Goal: Transaction & Acquisition: Book appointment/travel/reservation

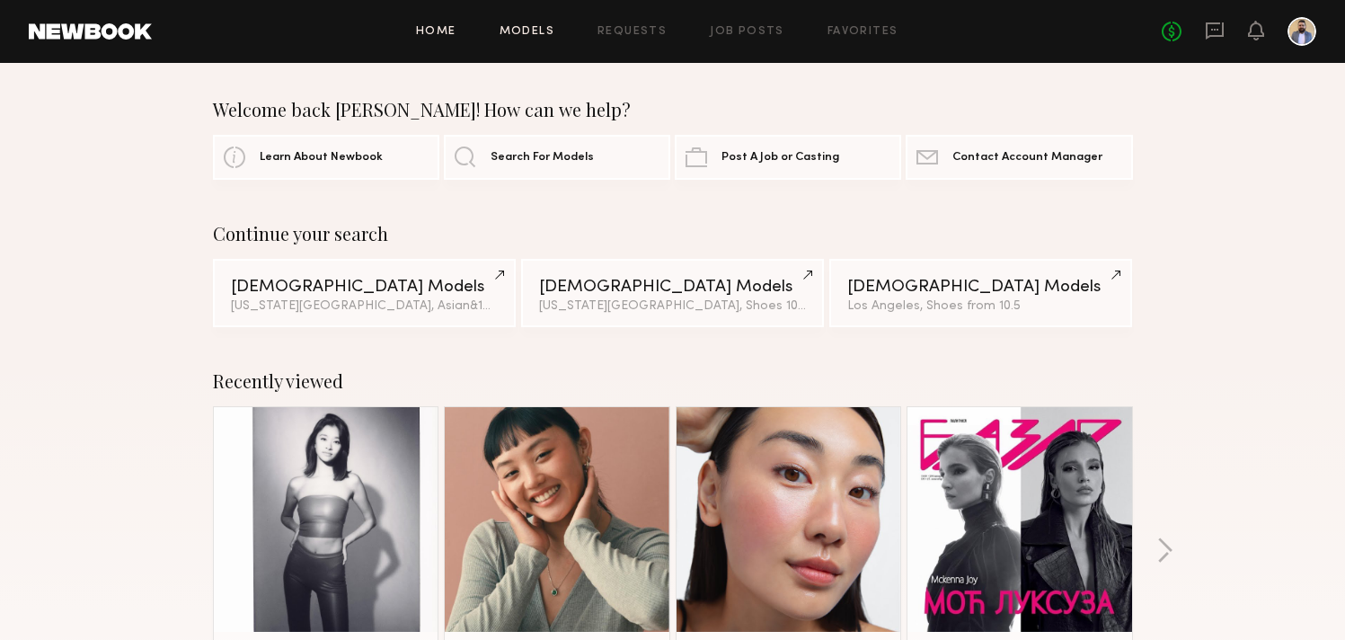
click at [510, 31] on link "Models" at bounding box center [526, 32] width 55 height 12
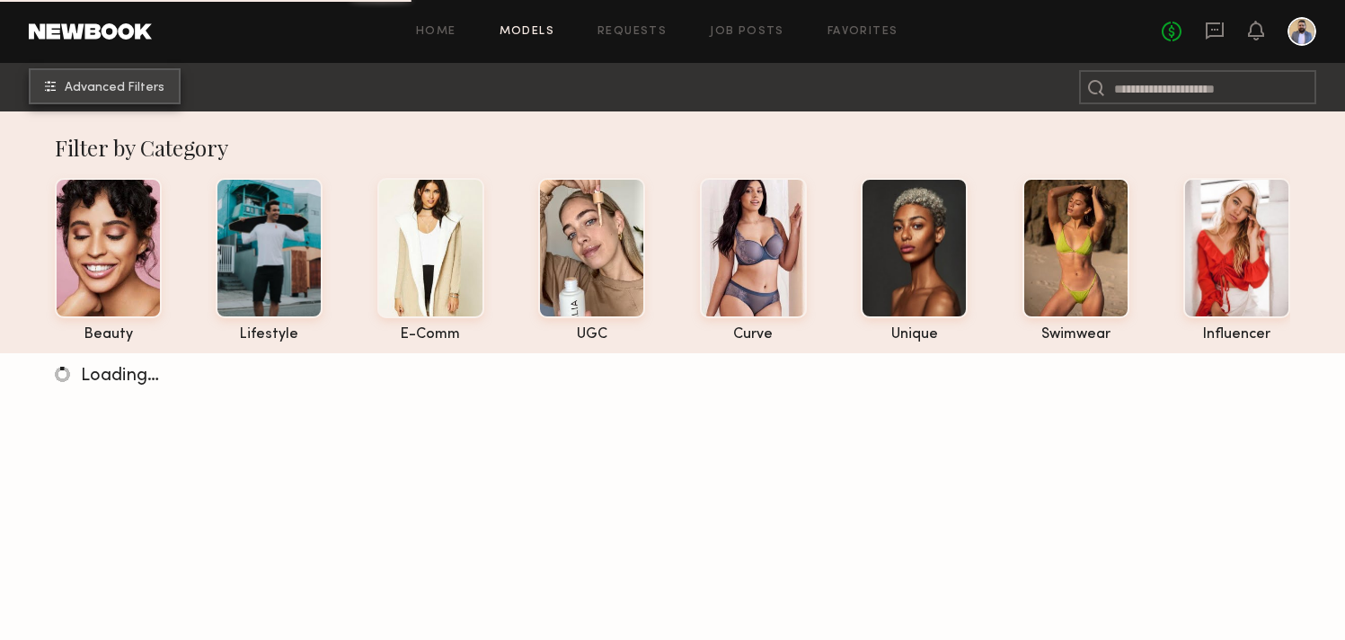
click at [102, 95] on button "Advanced Filters" at bounding box center [105, 86] width 152 height 36
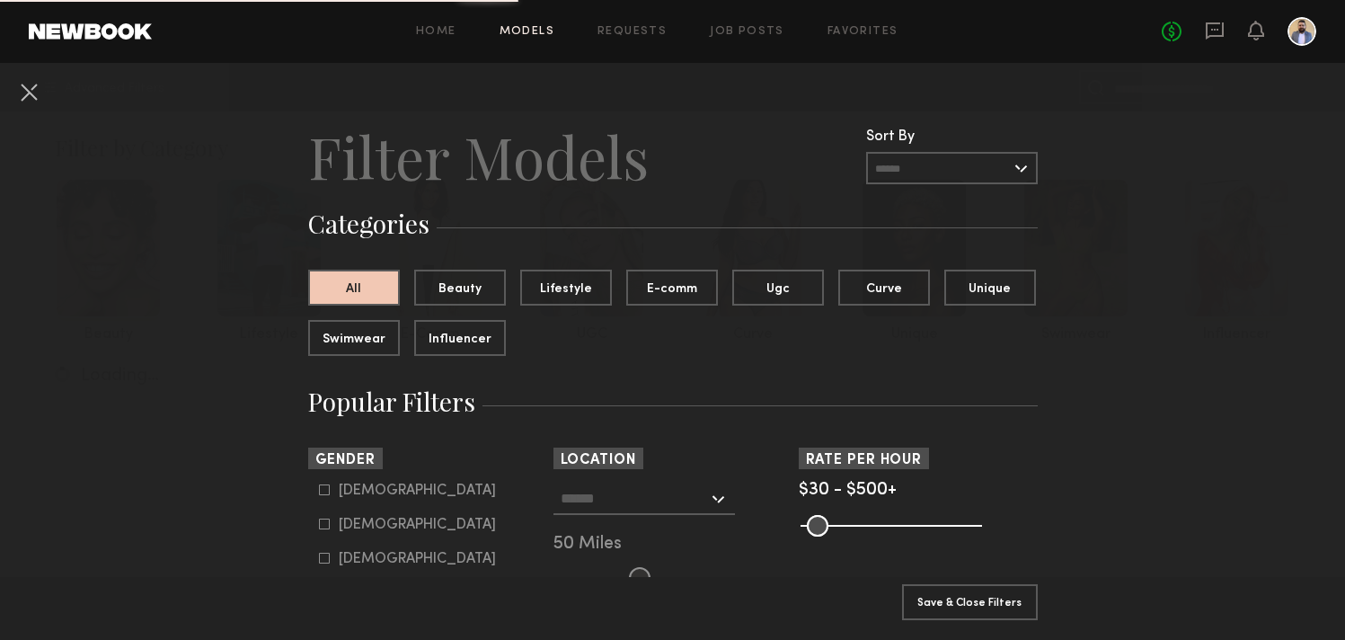
click at [714, 498] on div at bounding box center [643, 498] width 181 height 32
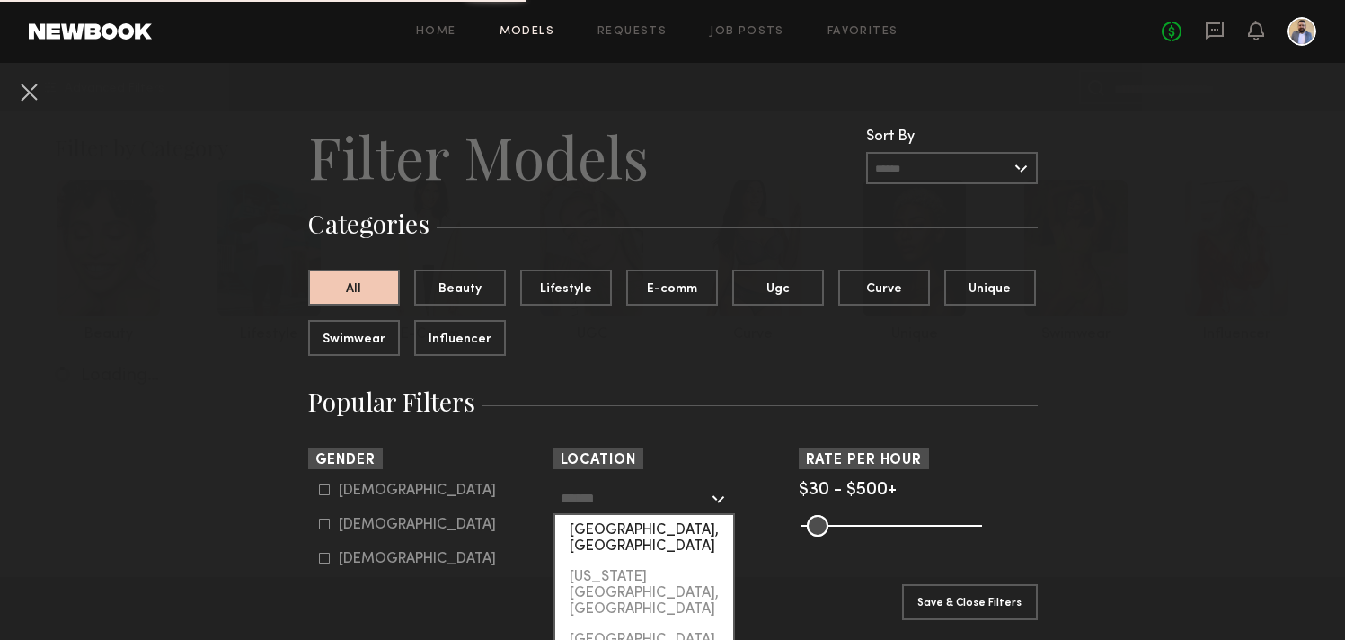
click at [680, 537] on div "[GEOGRAPHIC_DATA], [GEOGRAPHIC_DATA]" at bounding box center [644, 538] width 178 height 47
type input "**********"
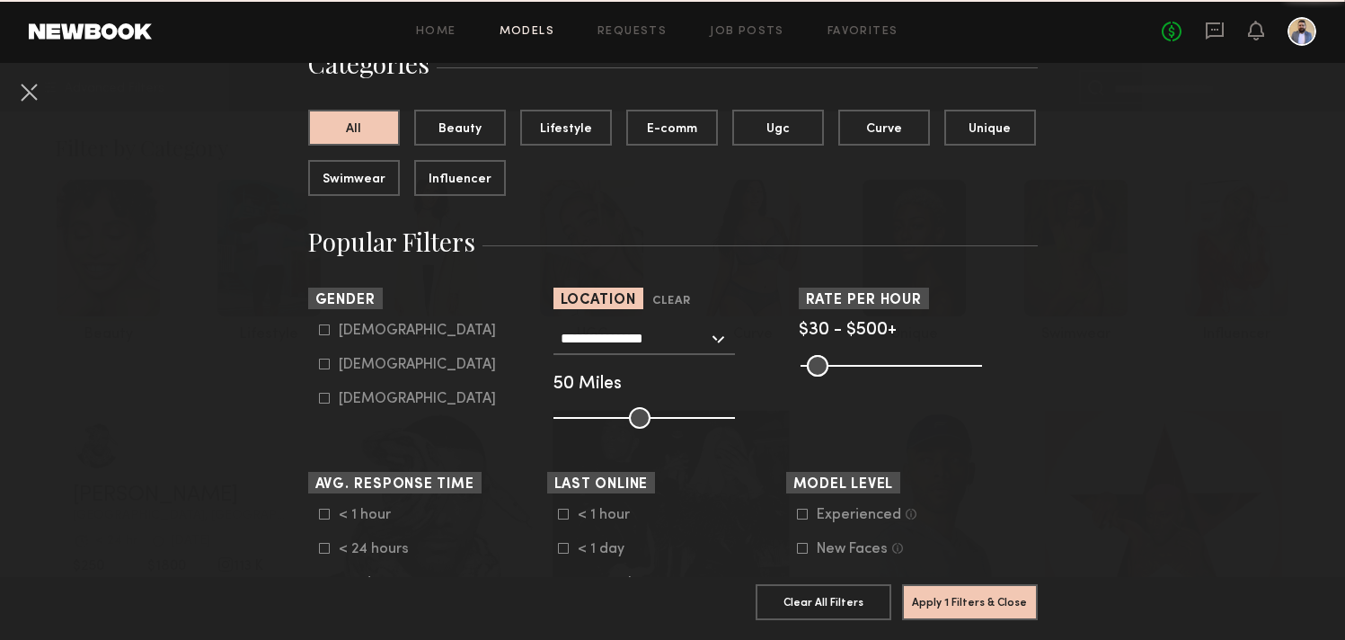
scroll to position [161, 0]
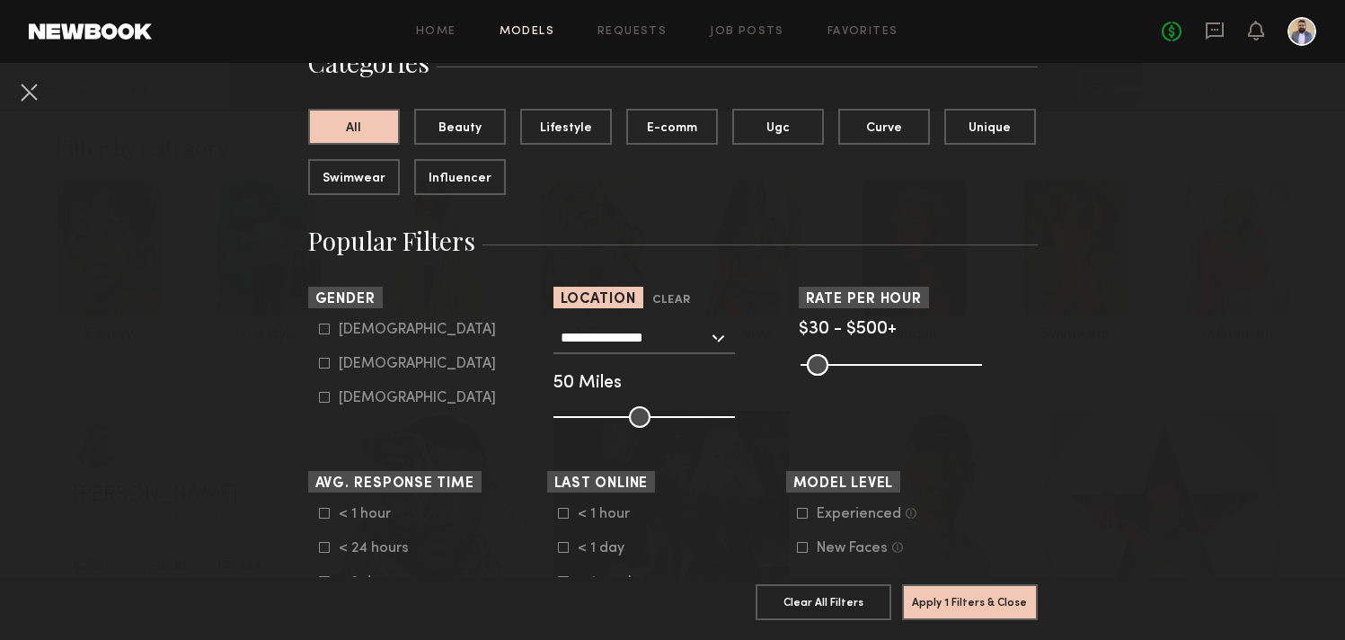
click at [363, 359] on div "Female" at bounding box center [417, 363] width 157 height 11
type input "**"
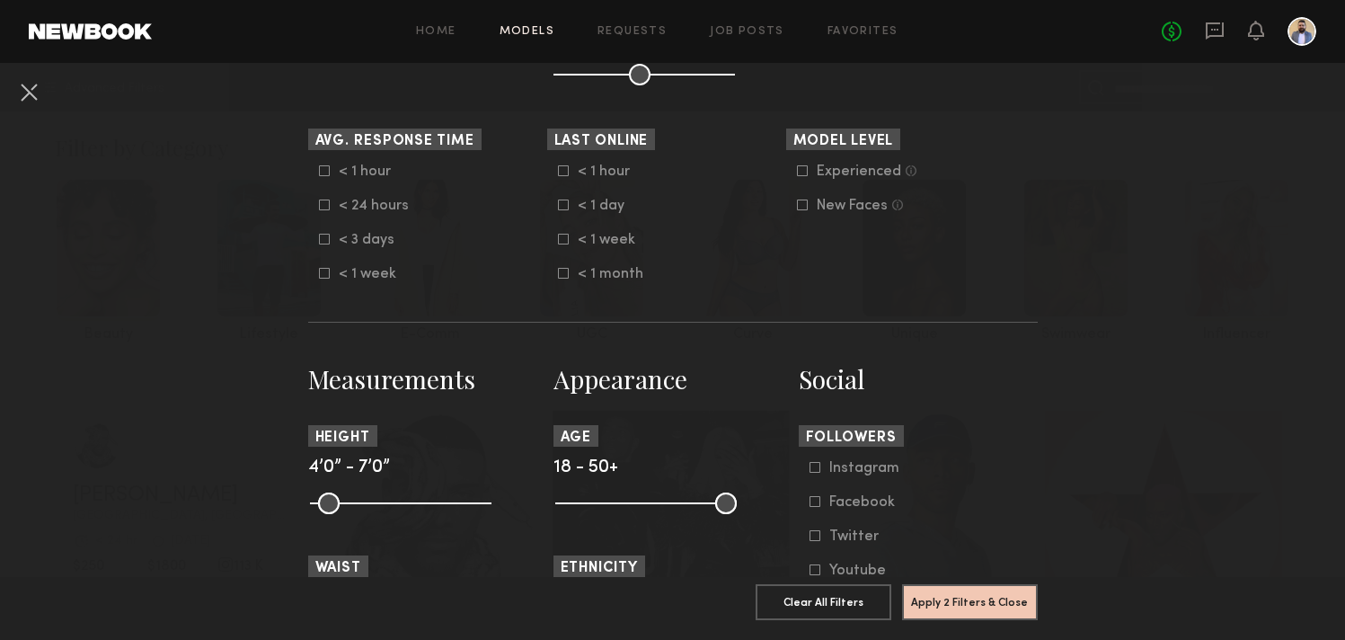
scroll to position [619, 0]
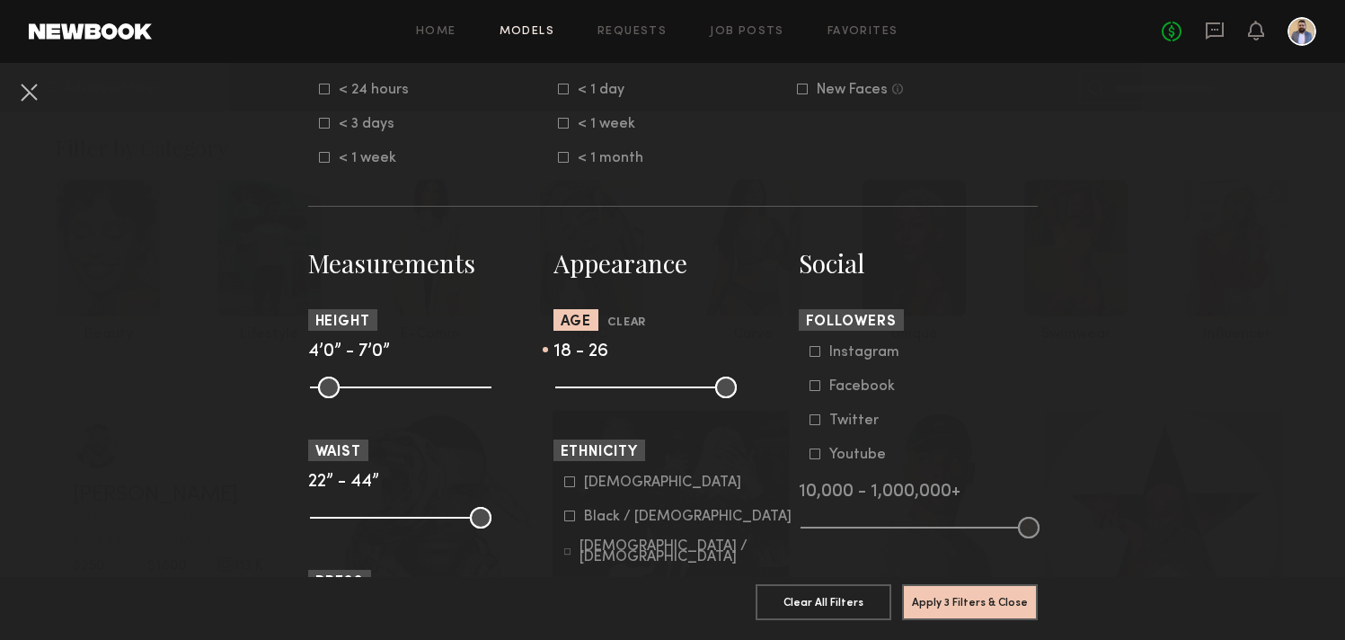
drag, startPoint x: 730, startPoint y: 379, endPoint x: 604, endPoint y: 397, distance: 127.9
type input "**"
click at [604, 397] on input "range" at bounding box center [645, 387] width 181 height 22
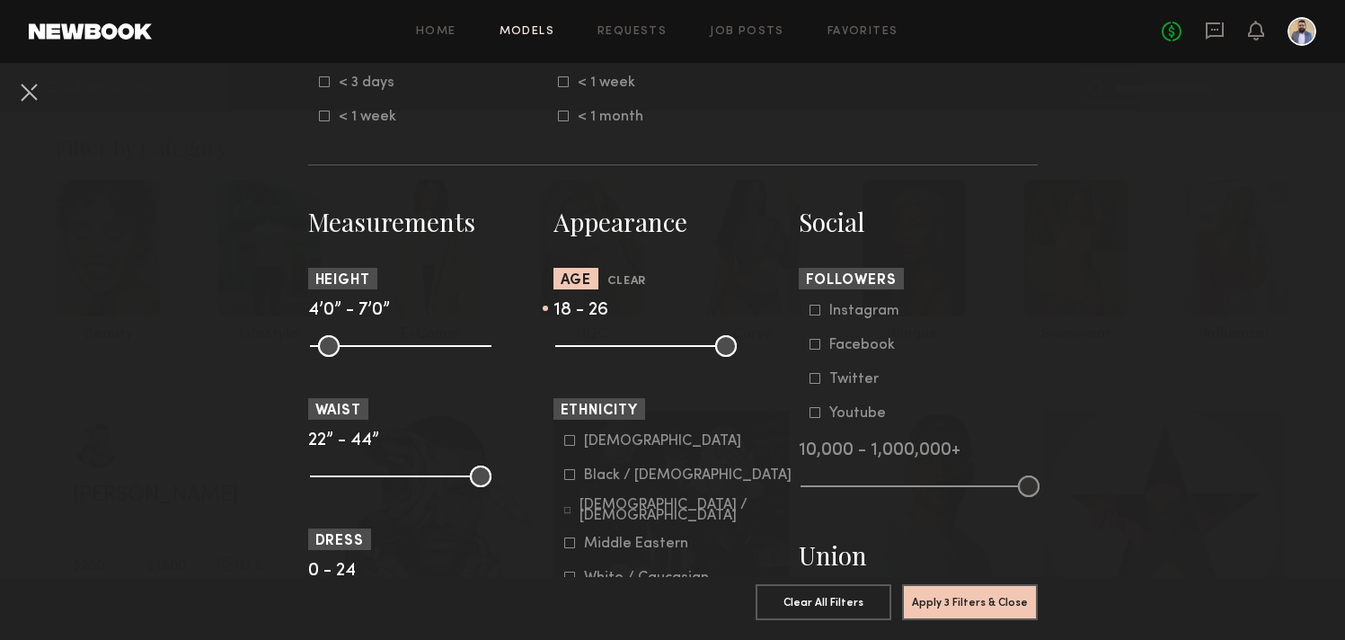
scroll to position [697, 0]
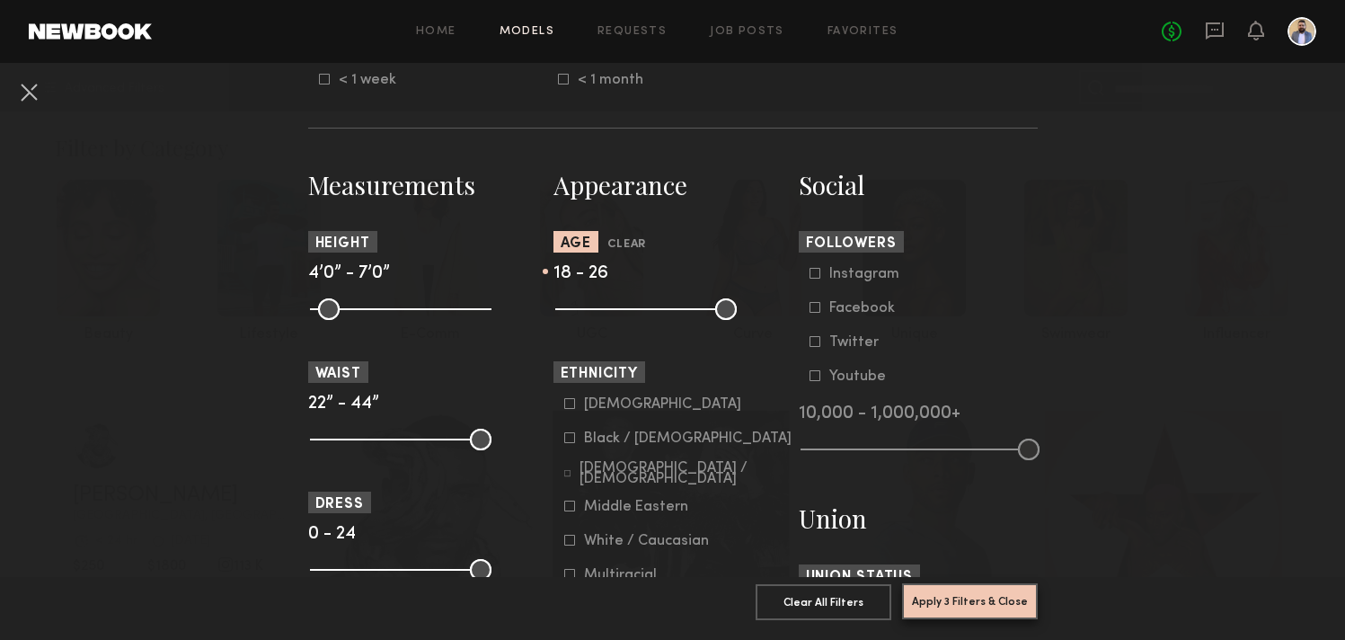
click at [986, 601] on button "Apply 3 Filters & Close" at bounding box center [970, 601] width 136 height 36
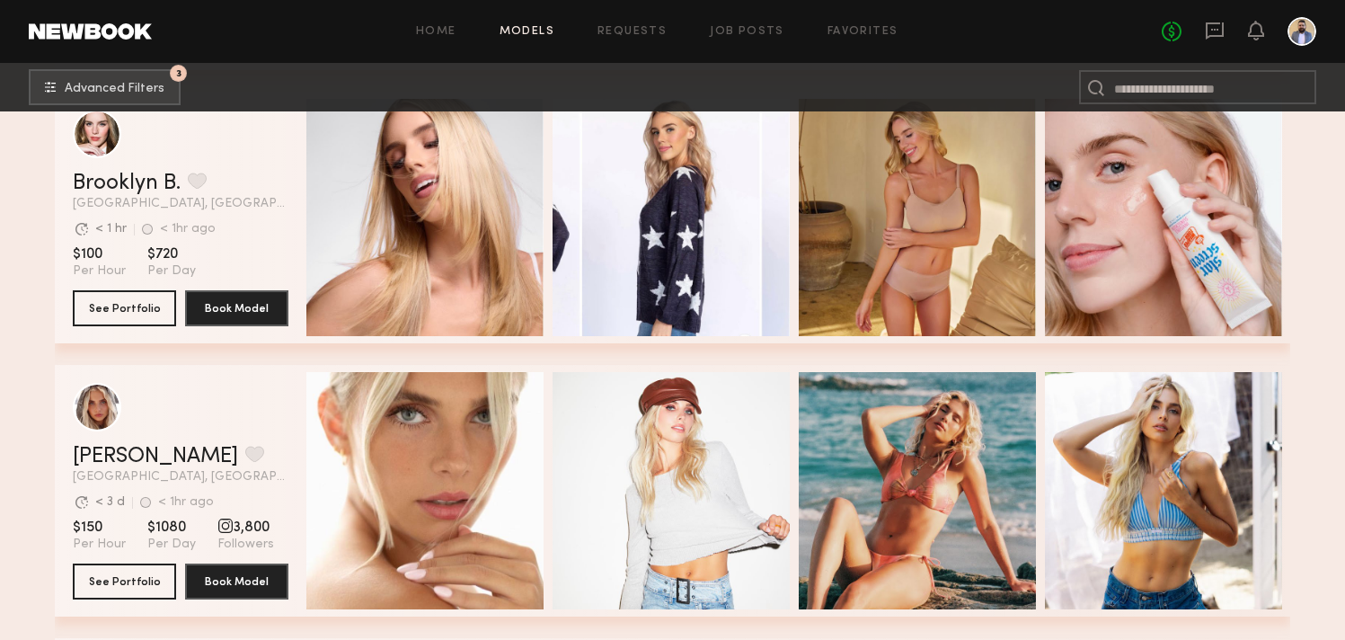
scroll to position [4979, 0]
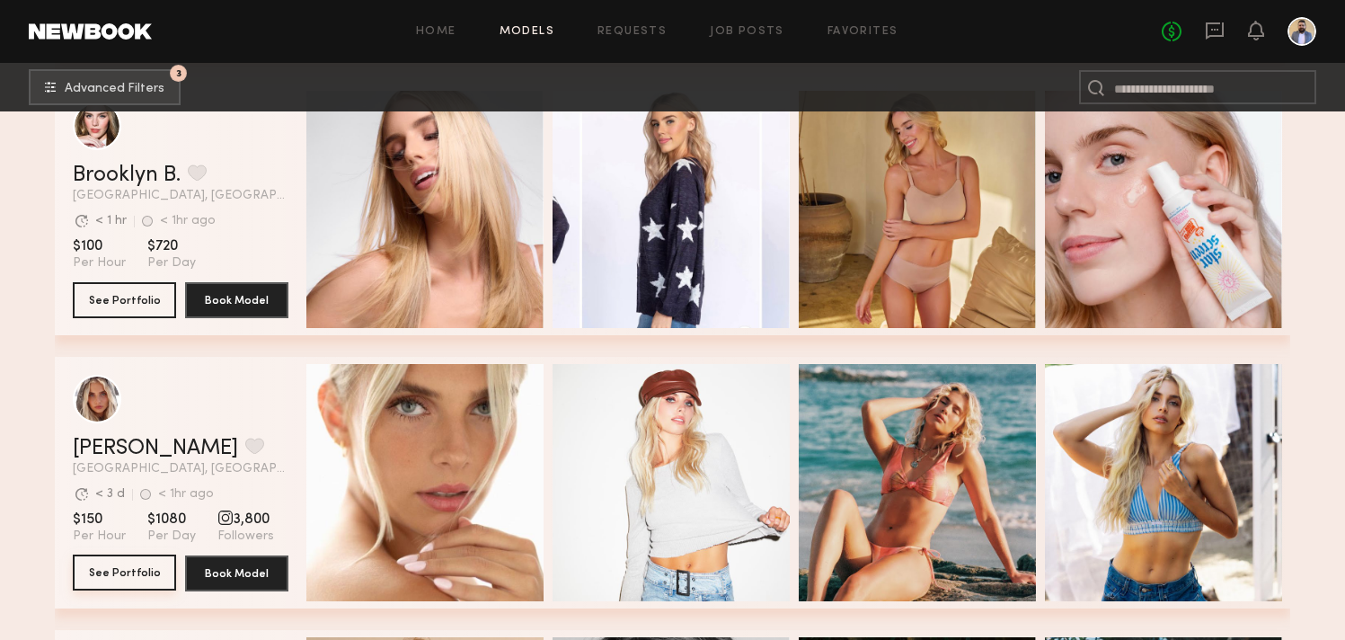
click at [107, 573] on button "See Portfolio" at bounding box center [124, 572] width 103 height 36
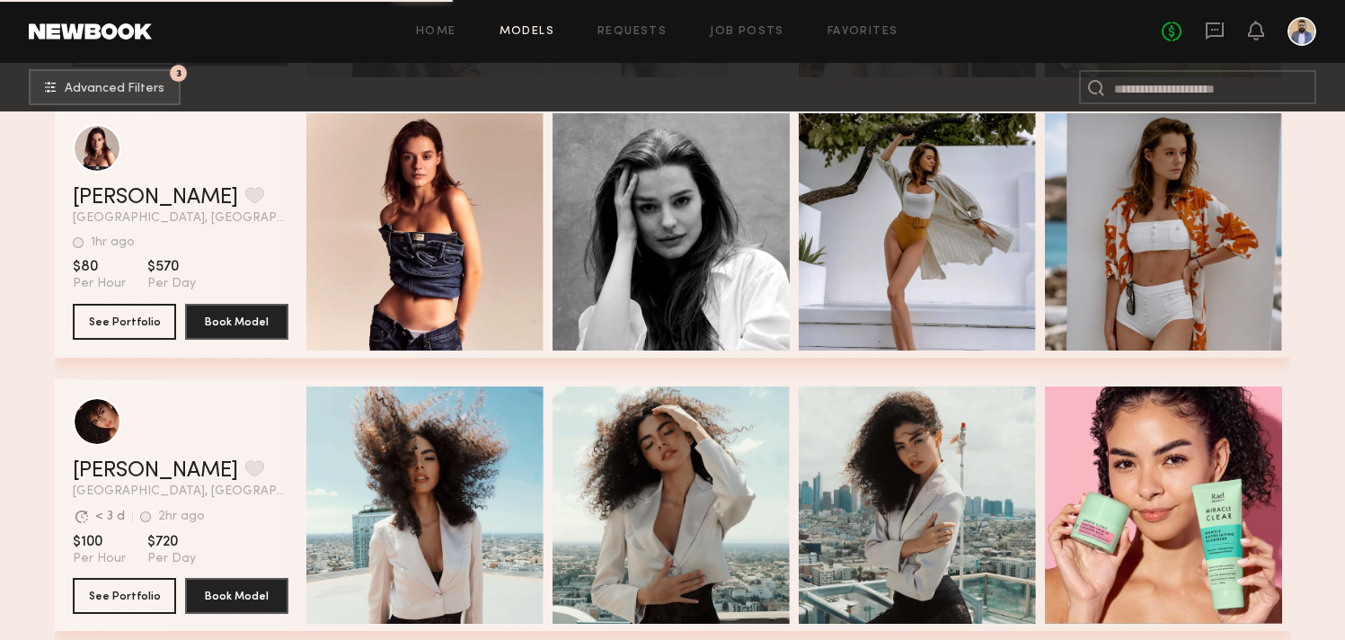
scroll to position [5779, 0]
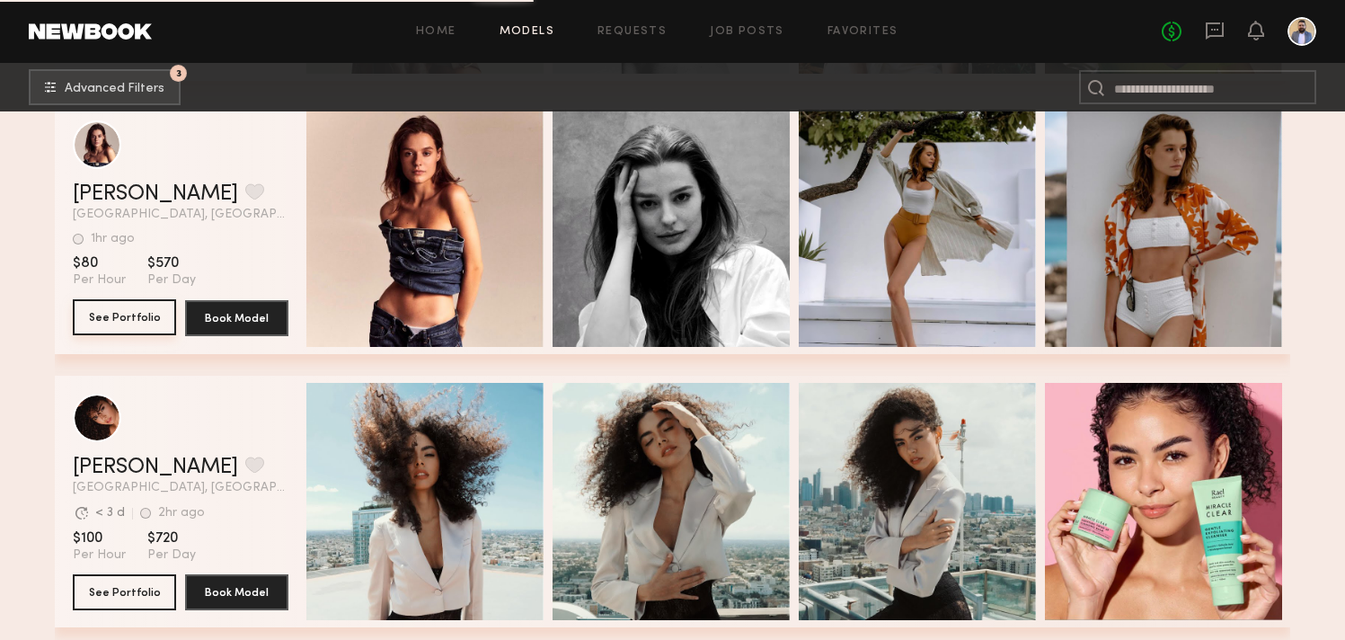
click at [142, 323] on button "See Portfolio" at bounding box center [124, 317] width 103 height 36
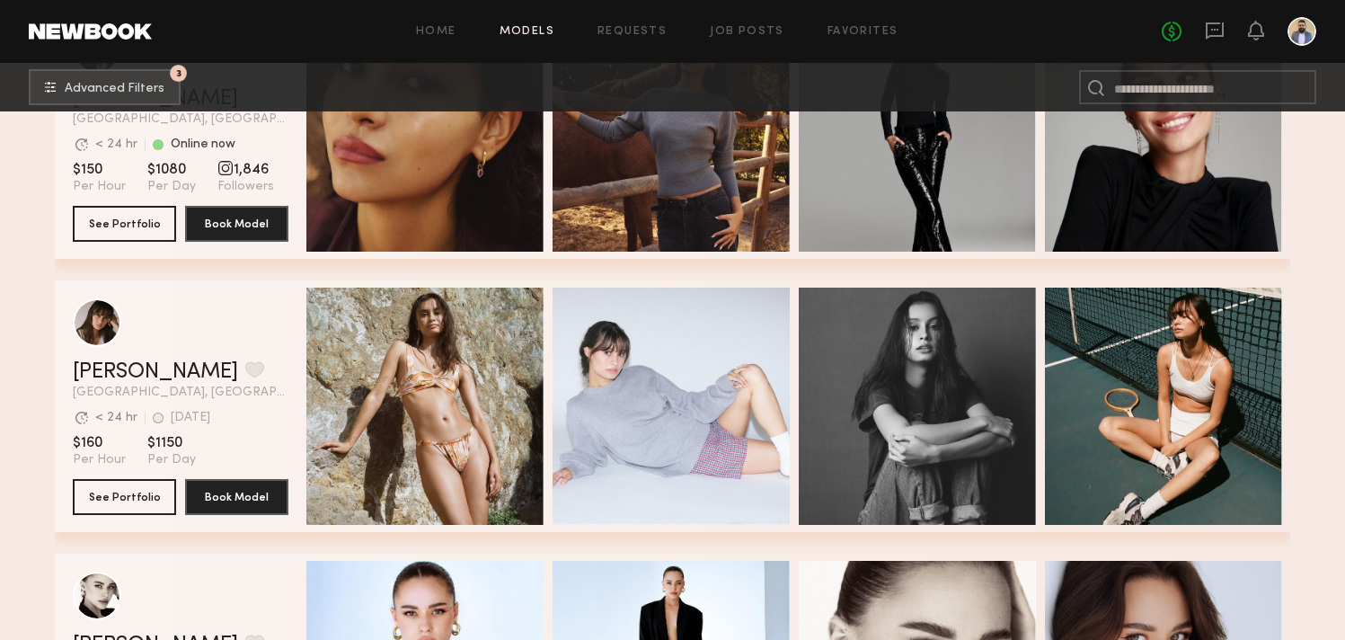
scroll to position [6967, 0]
click at [129, 222] on button "See Portfolio" at bounding box center [124, 223] width 103 height 36
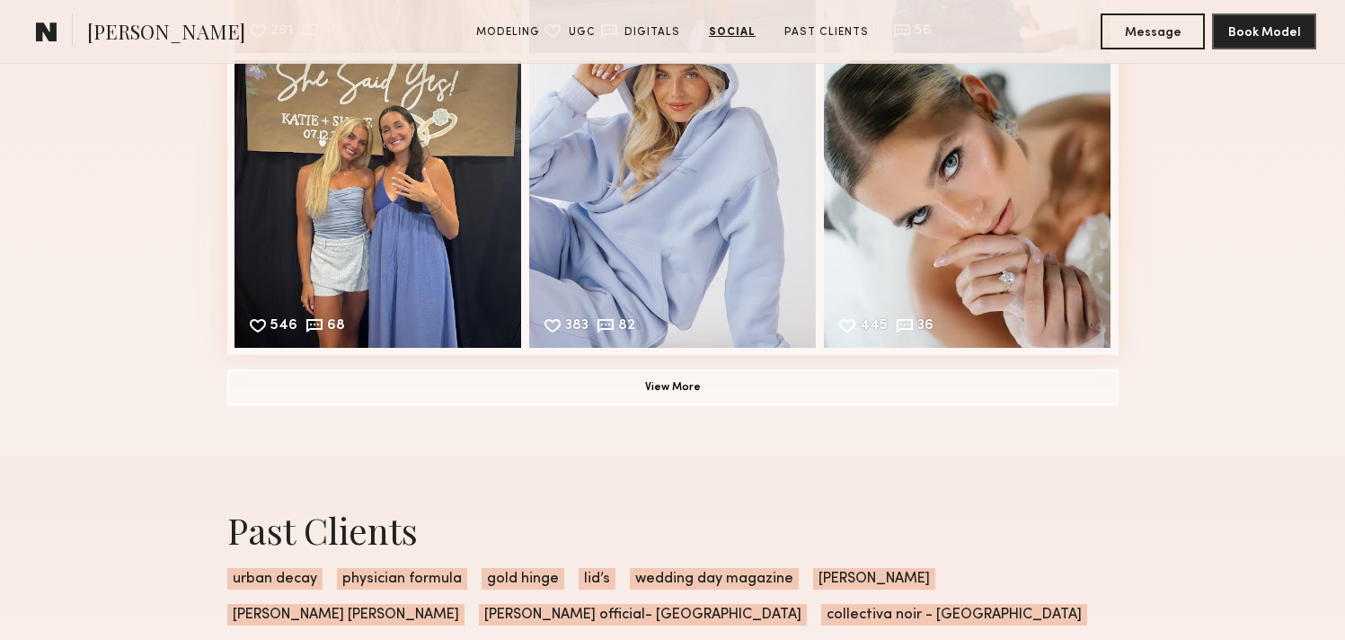
scroll to position [5581, 0]
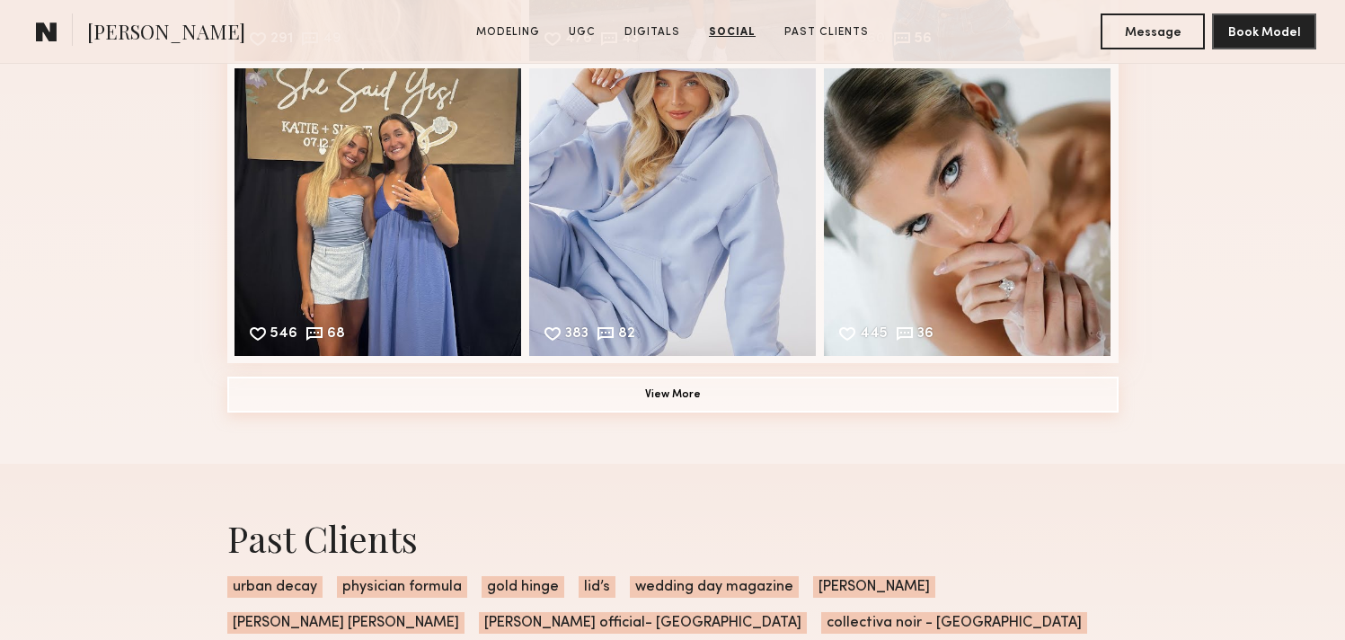
click at [732, 384] on button "View More" at bounding box center [672, 394] width 891 height 36
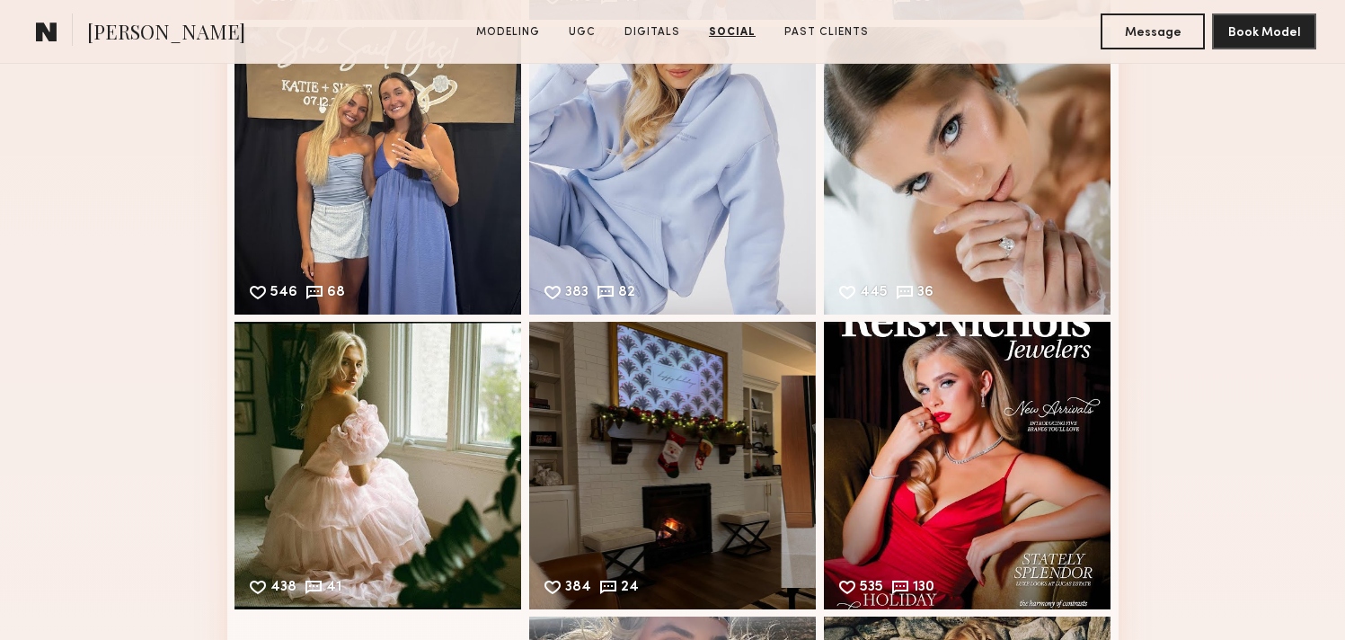
scroll to position [5634, 0]
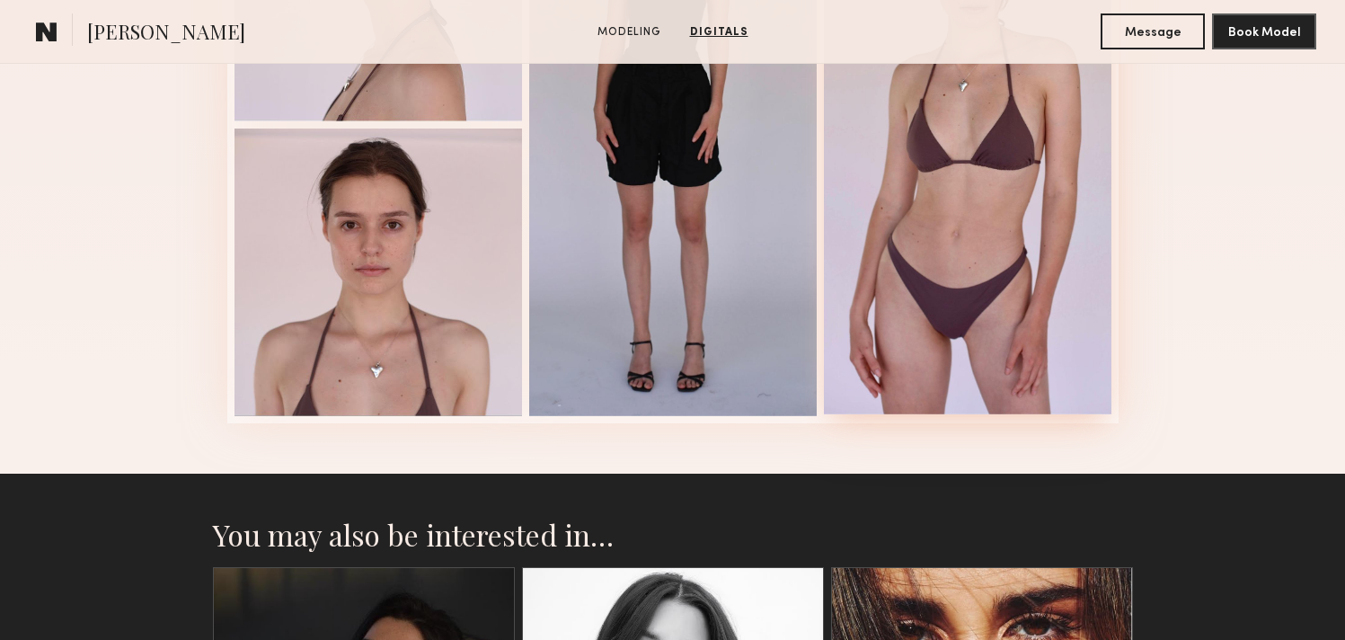
scroll to position [2152, 0]
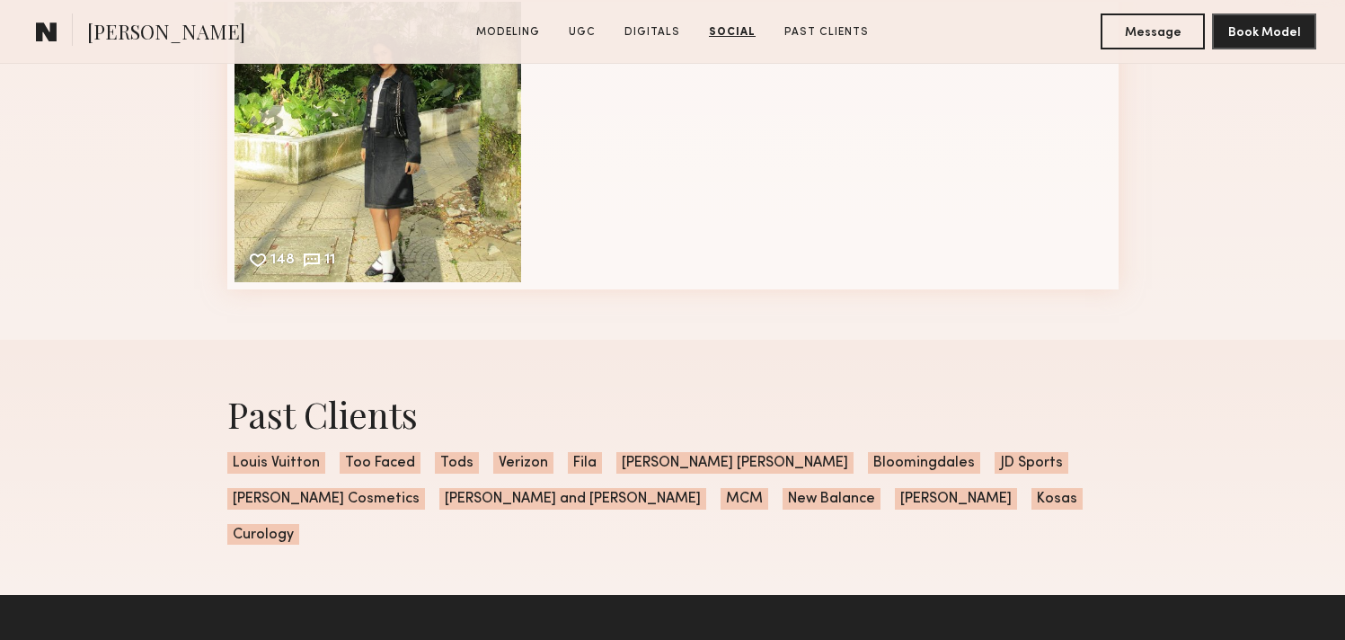
scroll to position [4109, 0]
